Goal: Information Seeking & Learning: Understand process/instructions

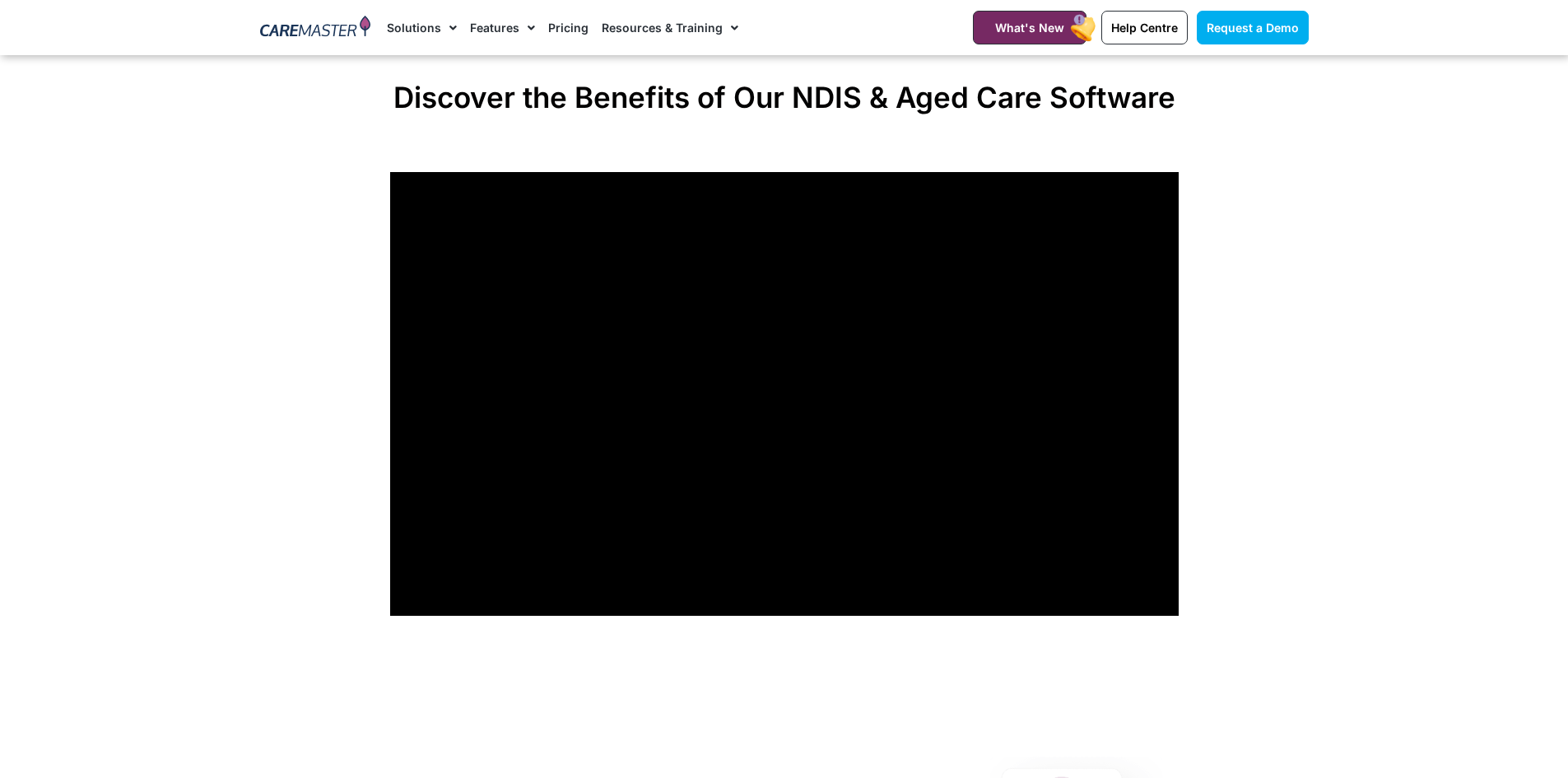
scroll to position [1235, 0]
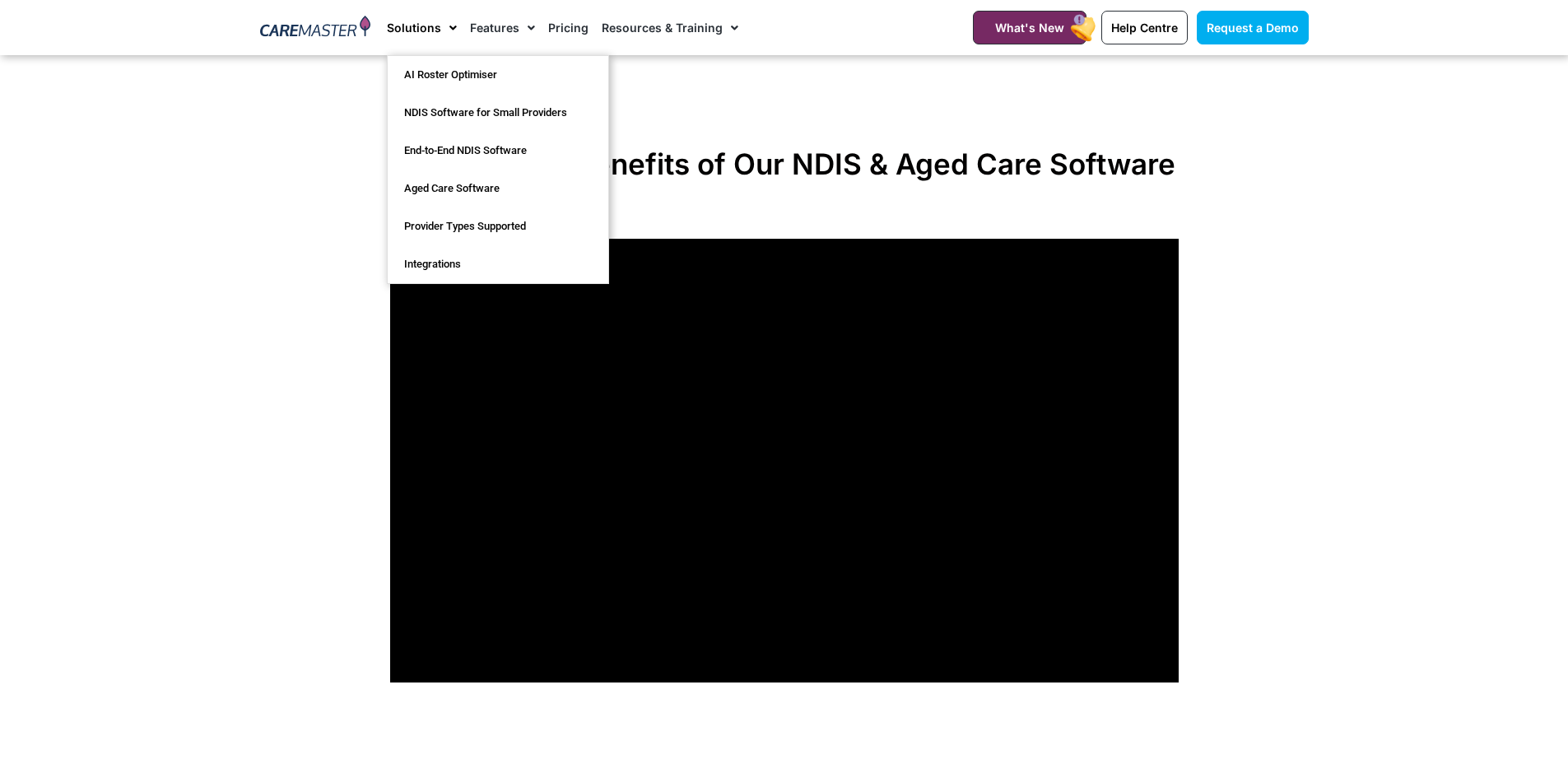
click at [447, 25] on span "Menu" at bounding box center [448, 28] width 16 height 28
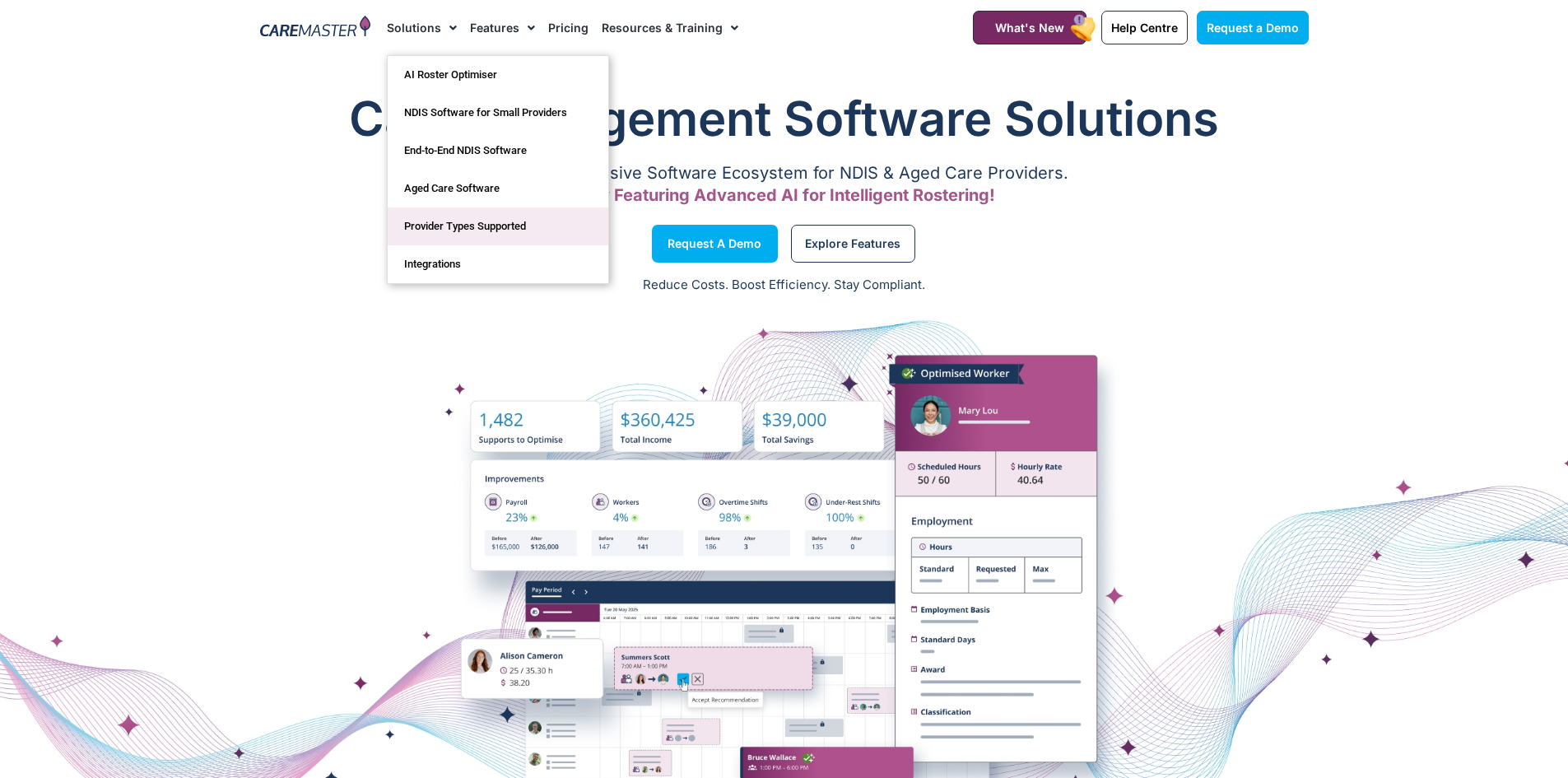
click at [440, 226] on link "Provider Types Supported​" at bounding box center [498, 226] width 221 height 38
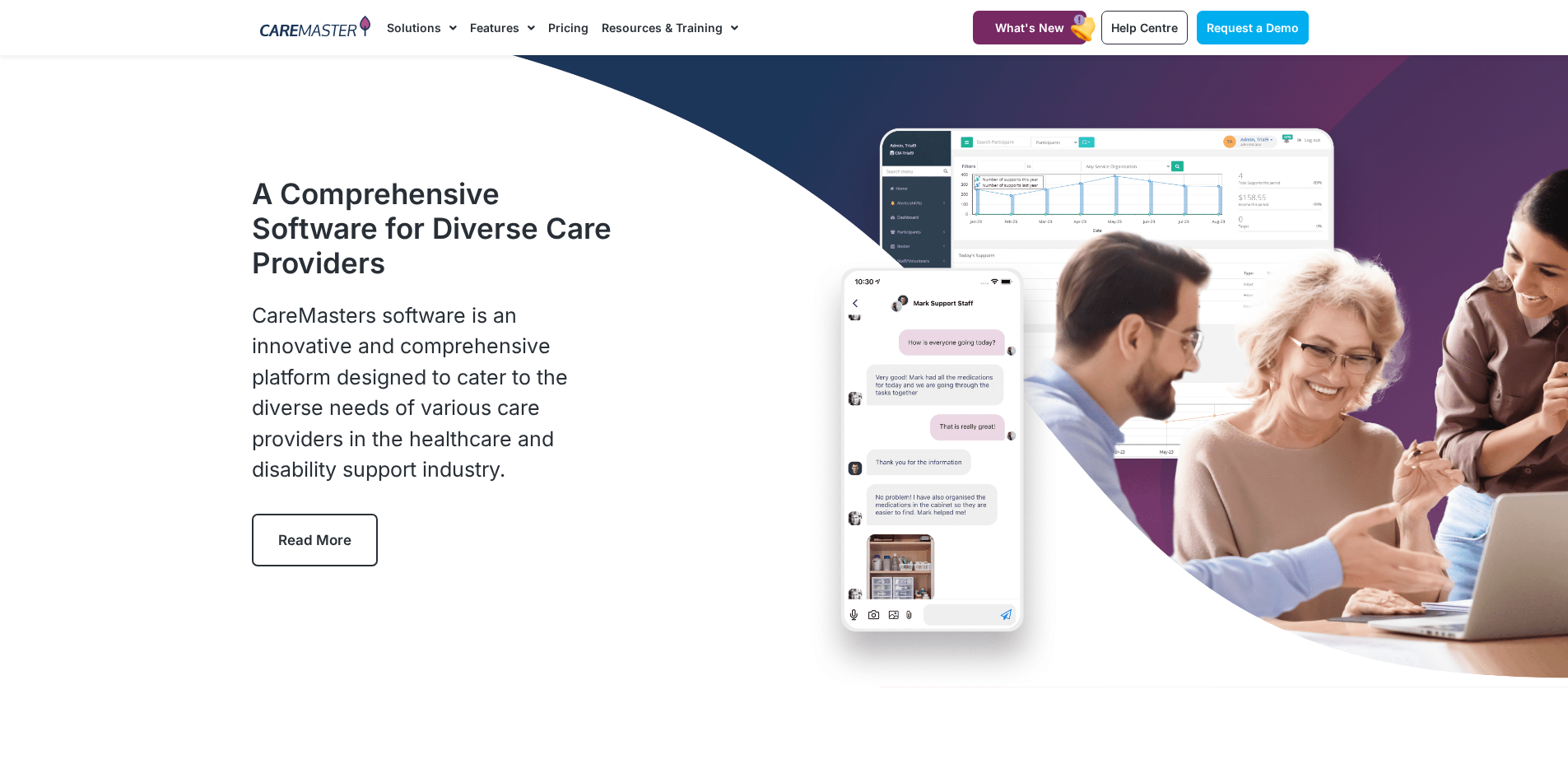
click at [319, 541] on span "Read More" at bounding box center [315, 540] width 74 height 17
click at [640, 447] on div "A Comprehensive Software for Diverse Care Providers CareMasters software is an …" at bounding box center [484, 371] width 465 height 390
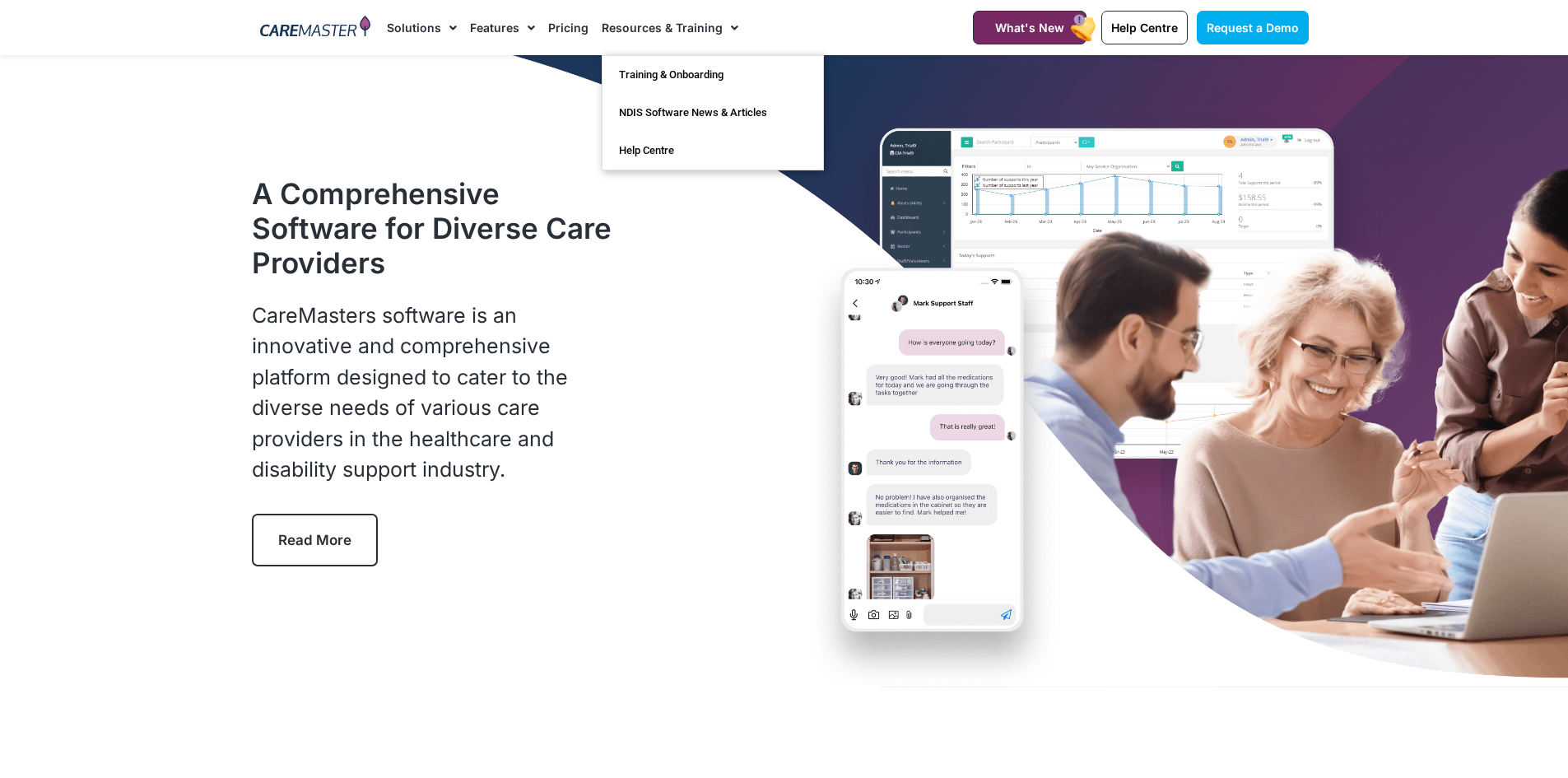
click at [675, 28] on link "Resources & Training" at bounding box center [670, 28] width 136 height 55
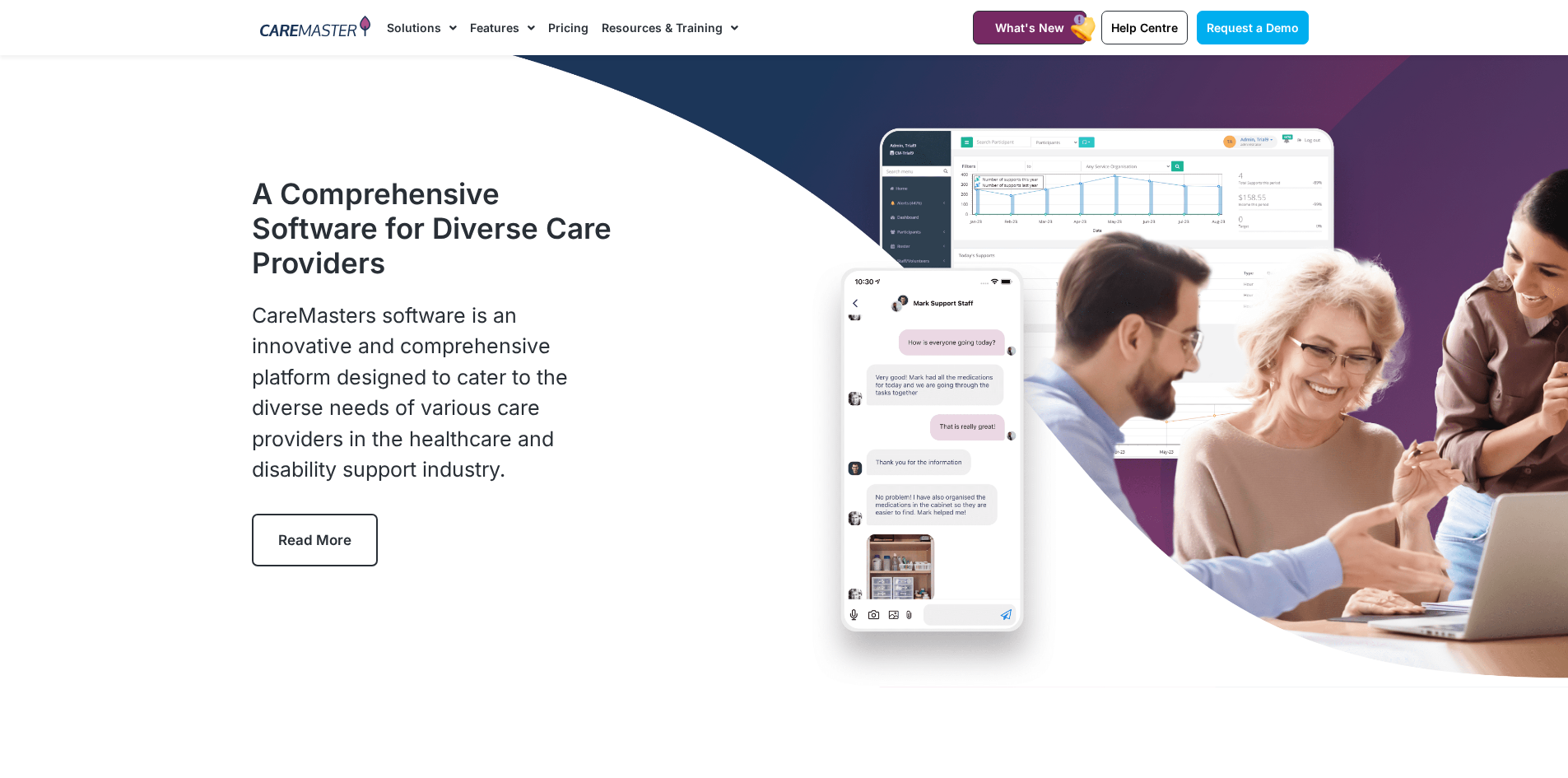
click at [725, 24] on span "Menu" at bounding box center [730, 28] width 16 height 28
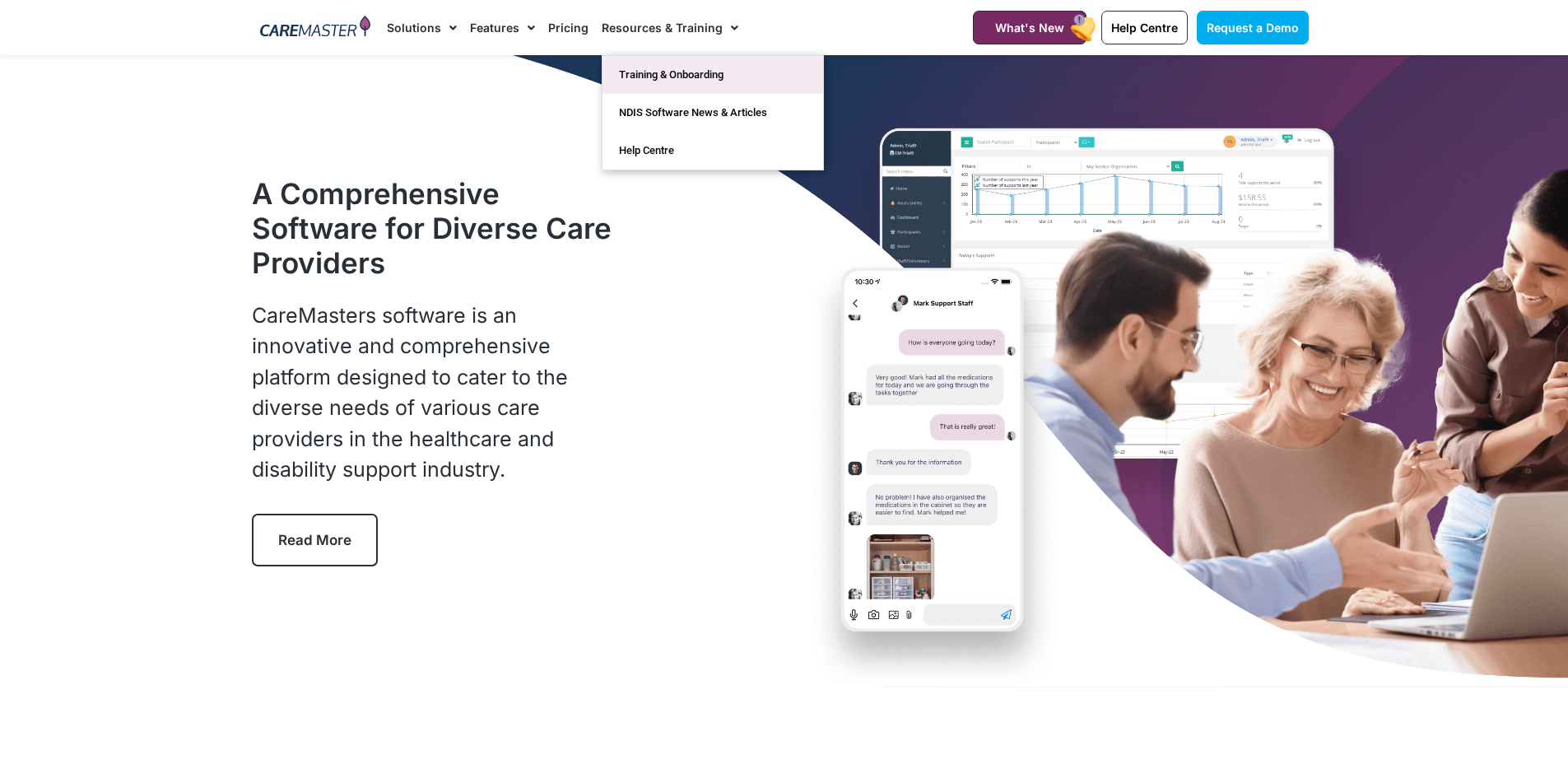
click at [681, 71] on link "Training & Onboarding" at bounding box center [713, 75] width 221 height 38
click at [694, 73] on link "Training & Onboarding" at bounding box center [713, 75] width 221 height 38
